Goal: Task Accomplishment & Management: Manage account settings

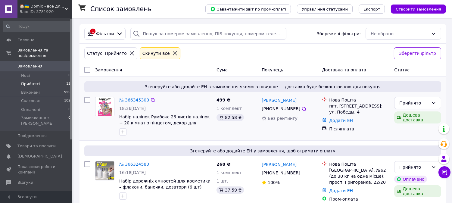
click at [130, 98] on link "№ 366345300" at bounding box center [134, 100] width 30 height 5
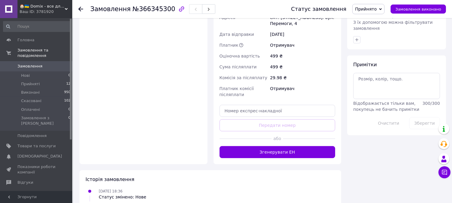
scroll to position [305, 0]
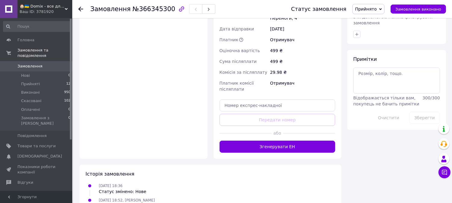
click at [265, 135] on div "Доставка Редагувати «Дешева доставка»   для продавця Новою Поштою на Prom. Дост…" at bounding box center [278, 4] width 128 height 309
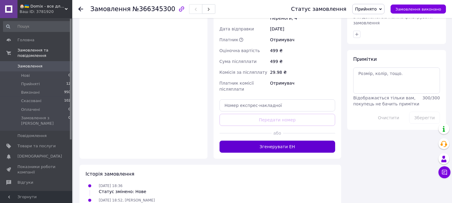
click at [267, 141] on button "Згенерувати ЕН" at bounding box center [278, 147] width 116 height 12
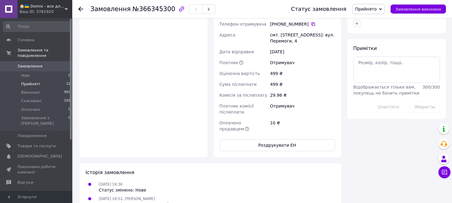
click at [61, 80] on li "Прийняті 12" at bounding box center [37, 84] width 74 height 8
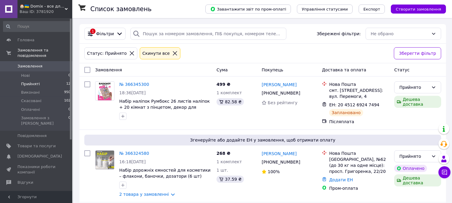
click at [137, 154] on link "№ 366324580" at bounding box center [134, 153] width 30 height 5
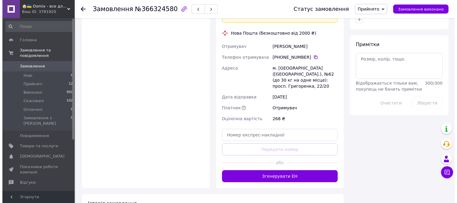
scroll to position [335, 0]
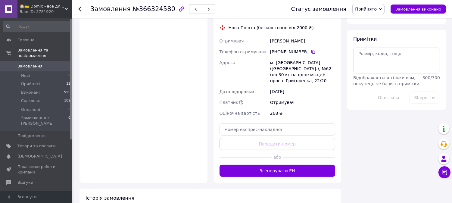
click at [273, 150] on div "або" at bounding box center [278, 157] width 116 height 15
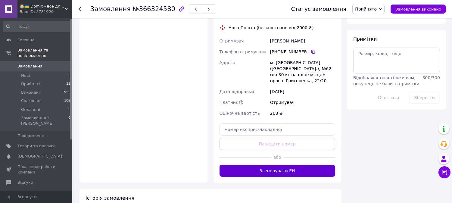
click at [272, 165] on button "Згенерувати ЕН" at bounding box center [278, 171] width 116 height 12
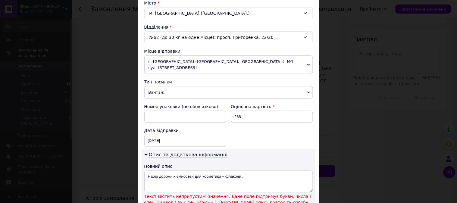
scroll to position [234, 0]
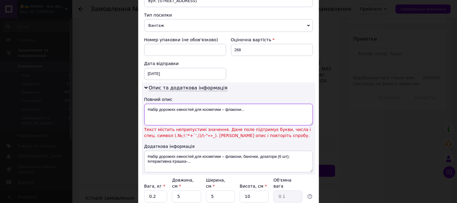
drag, startPoint x: 220, startPoint y: 112, endPoint x: 264, endPoint y: 116, distance: 43.9
click at [264, 116] on textarea "Набір дорожніх ємностей для косметики – флакони..." at bounding box center [228, 115] width 169 height 22
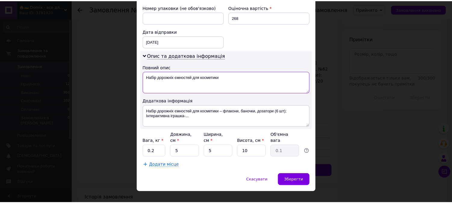
scroll to position [271, 0]
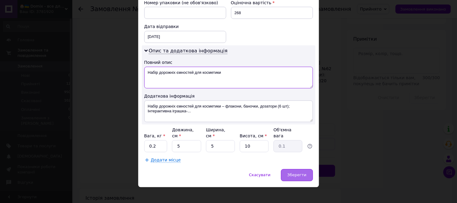
type textarea "Набір дорожніх ємностей для косметики"
click at [297, 173] on span "Зберегти" at bounding box center [296, 175] width 19 height 5
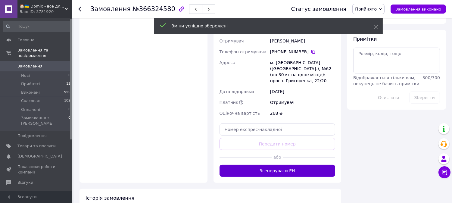
click at [294, 165] on button "Згенерувати ЕН" at bounding box center [278, 171] width 116 height 12
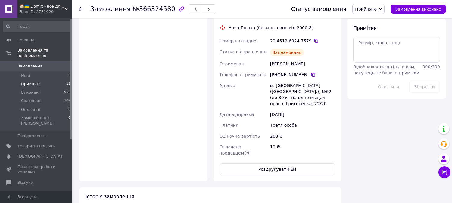
click at [48, 80] on li "Прийняті 12" at bounding box center [37, 84] width 74 height 8
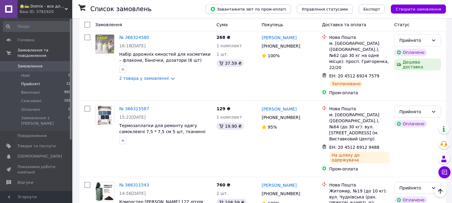
scroll to position [83, 0]
